Goal: Task Accomplishment & Management: Complete application form

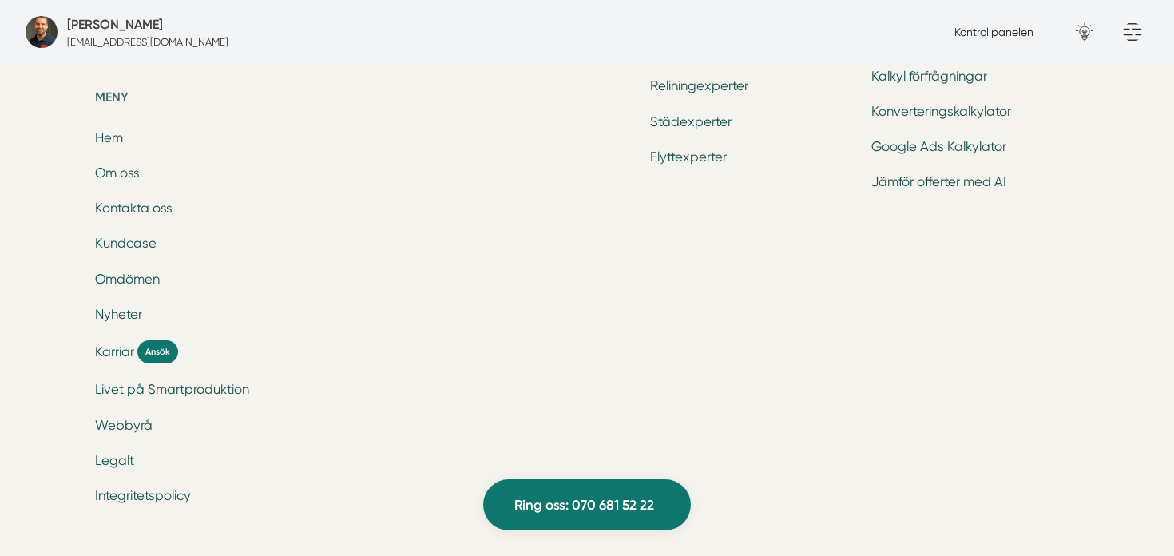
scroll to position [5512, 0]
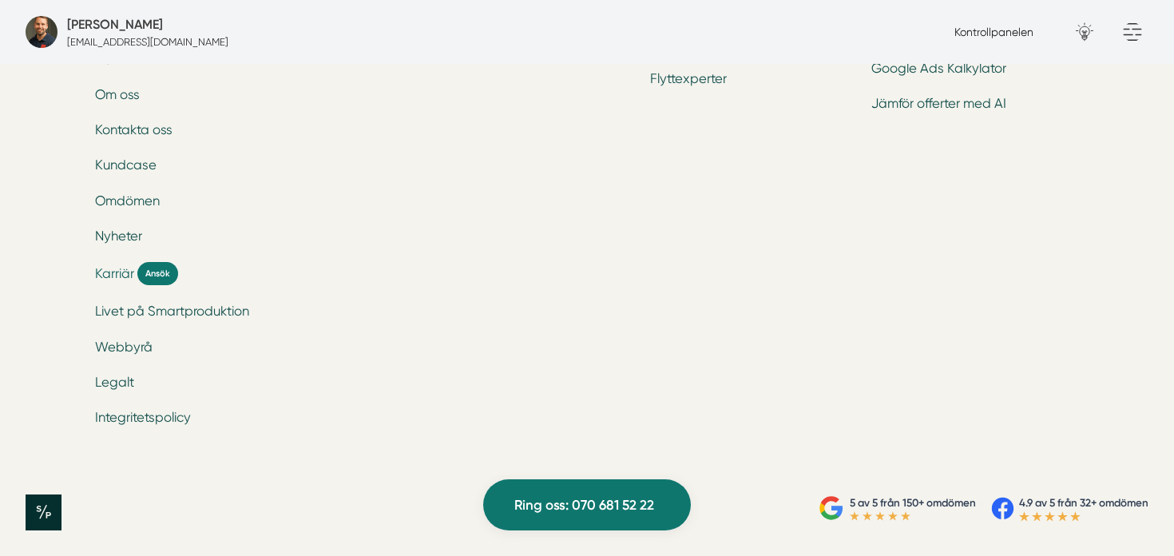
click at [124, 262] on link "Karriär Ansök" at bounding box center [252, 273] width 315 height 23
